Goal: Find specific page/section: Find specific page/section

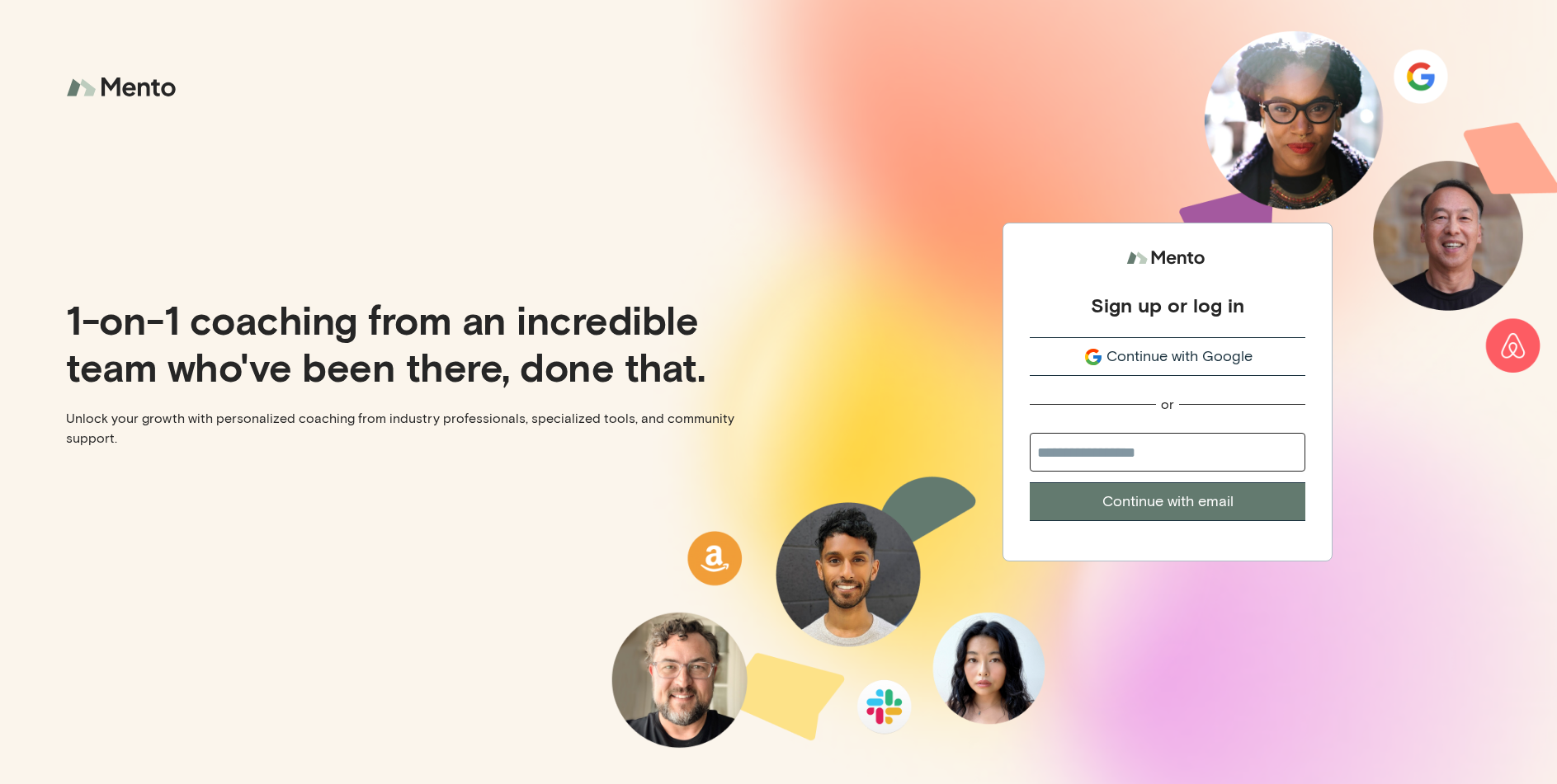
click at [1166, 359] on span "Continue with Google" at bounding box center [1179, 357] width 146 height 22
